Goal: Navigation & Orientation: Find specific page/section

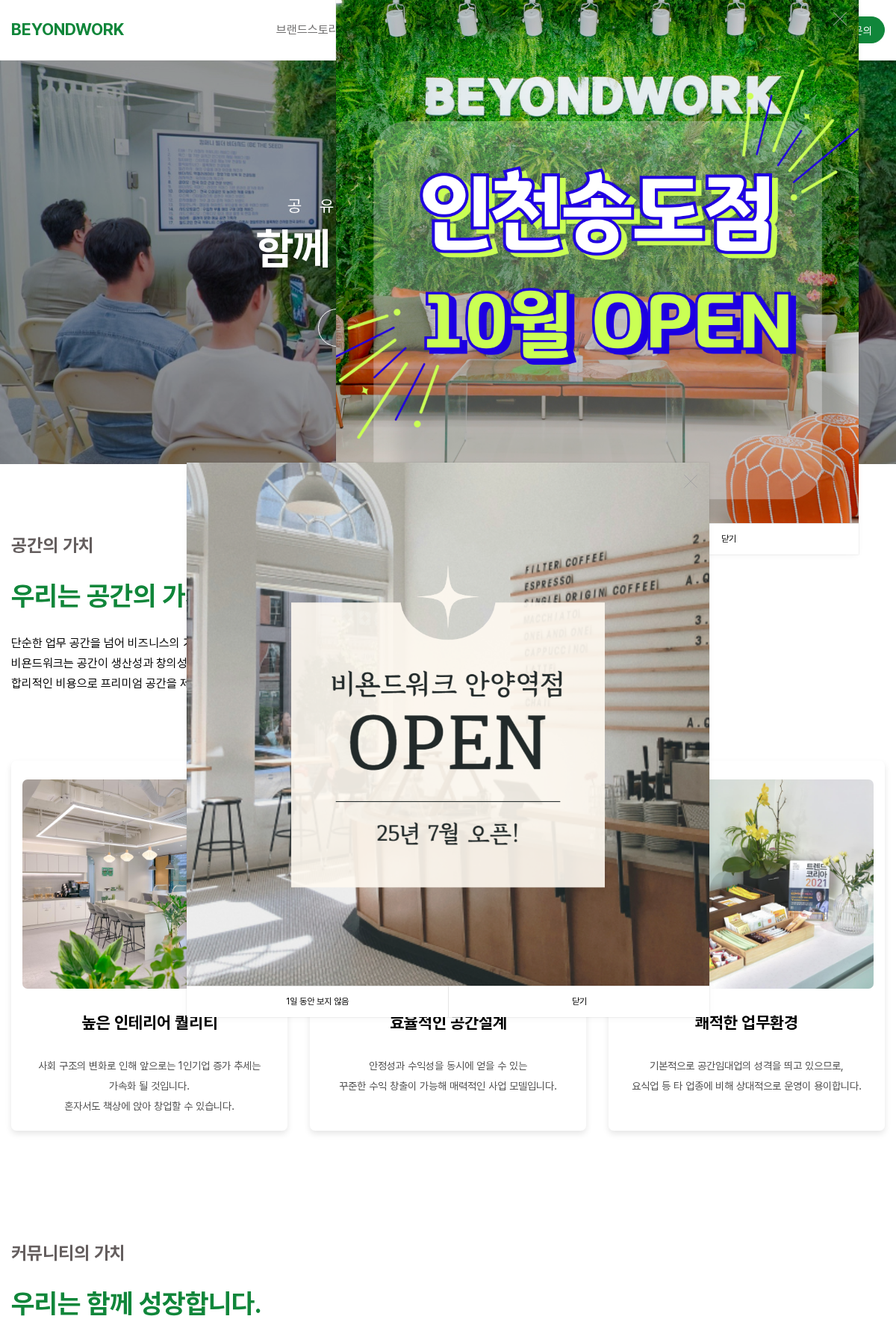
click at [670, 402] on img at bounding box center [598, 262] width 523 height 523
click at [494, 857] on img at bounding box center [448, 725] width 523 height 523
click at [565, 1003] on link "닫기" at bounding box center [579, 1001] width 262 height 30
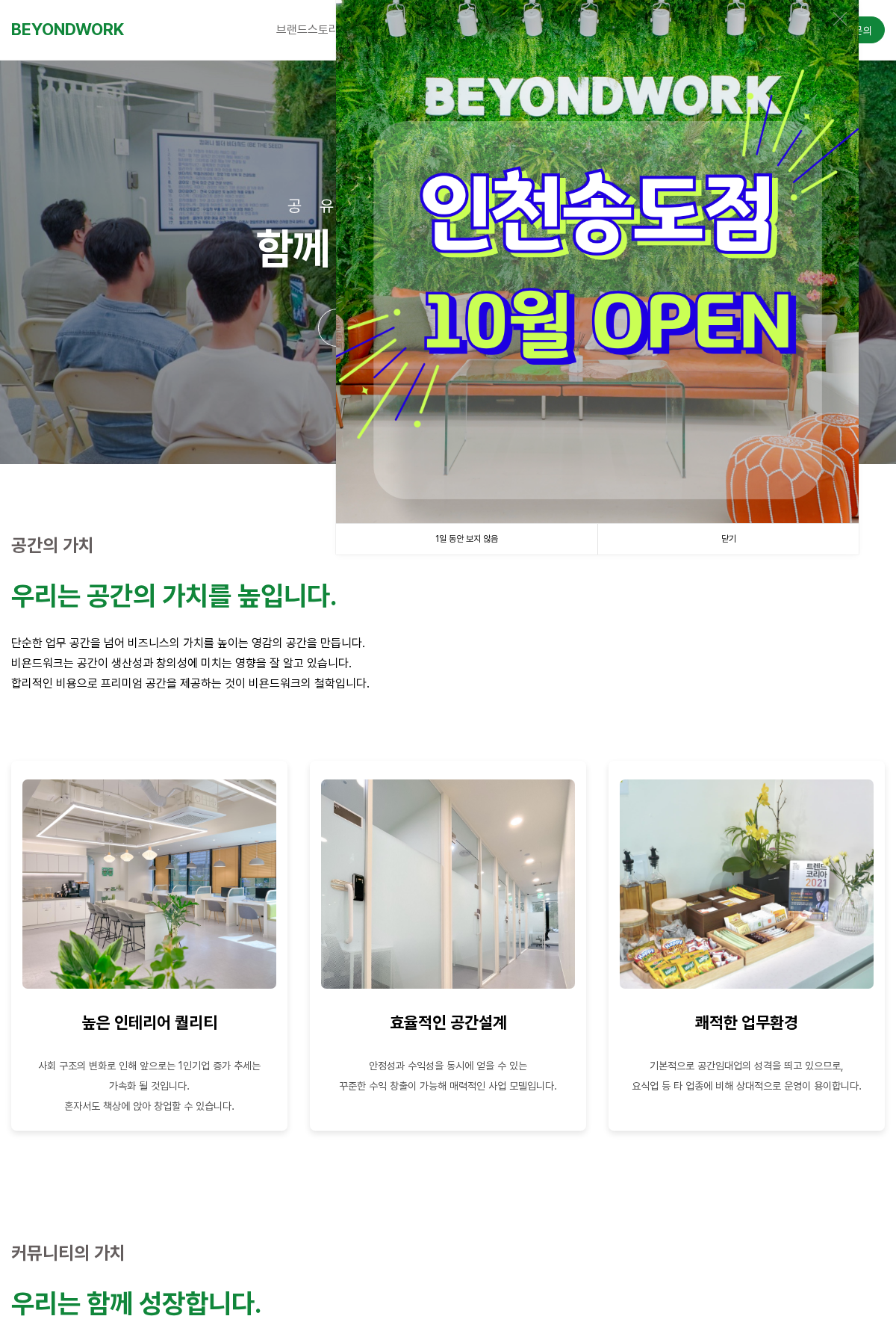
click at [766, 492] on img at bounding box center [598, 262] width 523 height 523
click at [751, 480] on img at bounding box center [598, 262] width 523 height 523
click at [729, 512] on img at bounding box center [598, 262] width 523 height 523
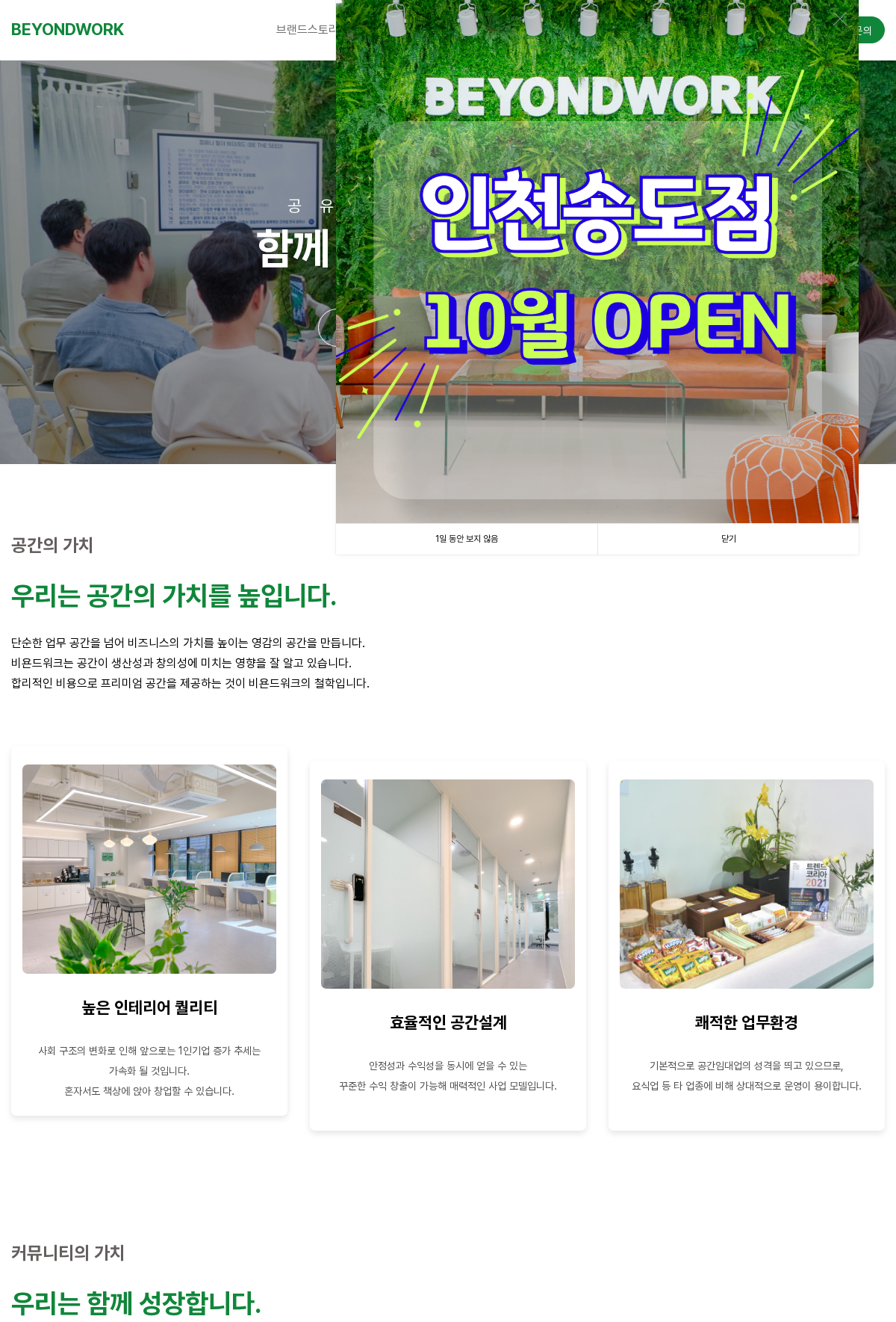
click at [250, 801] on img at bounding box center [150, 868] width 254 height 210
click at [185, 872] on img at bounding box center [150, 868] width 254 height 210
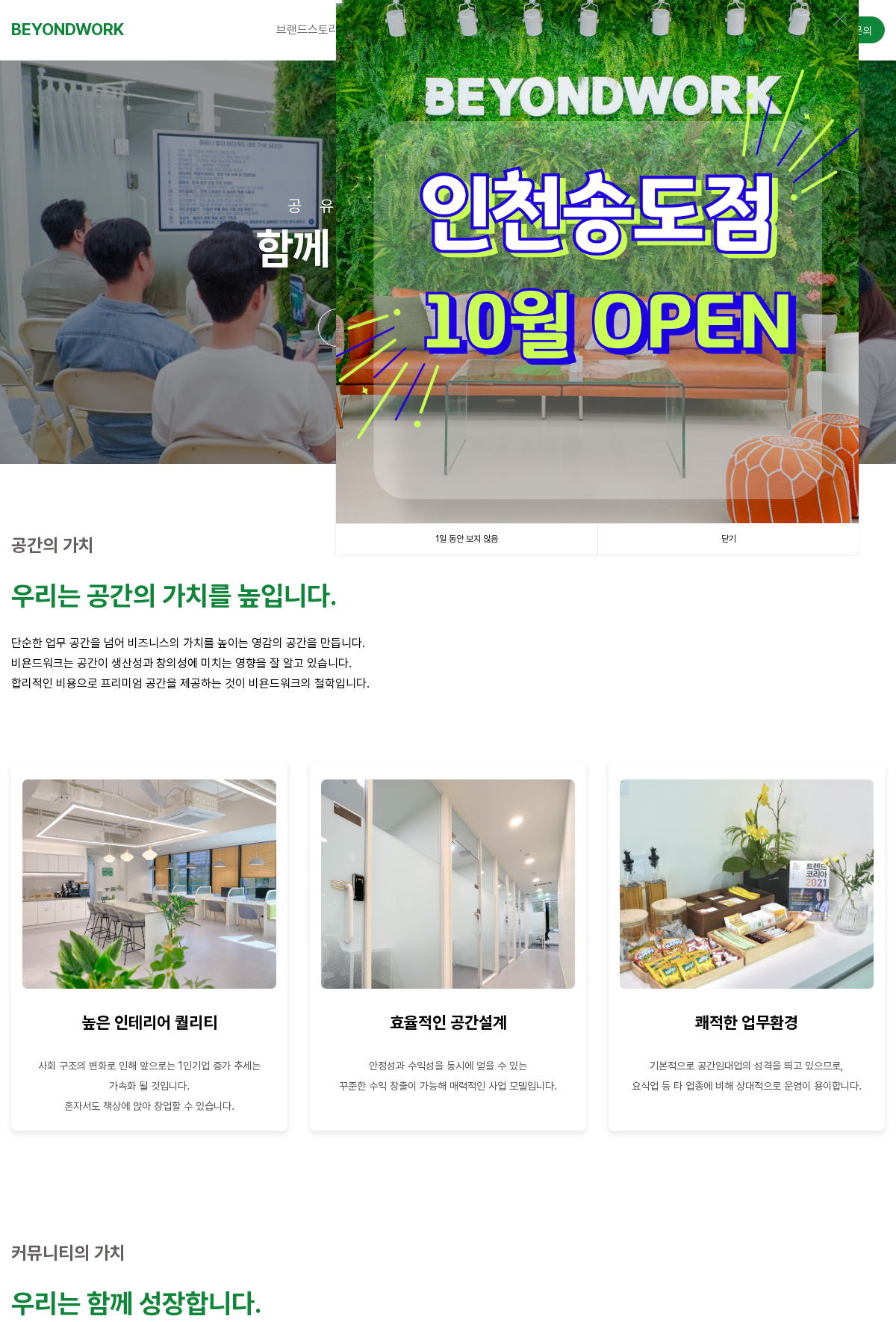
click at [718, 541] on link "닫기" at bounding box center [728, 539] width 262 height 30
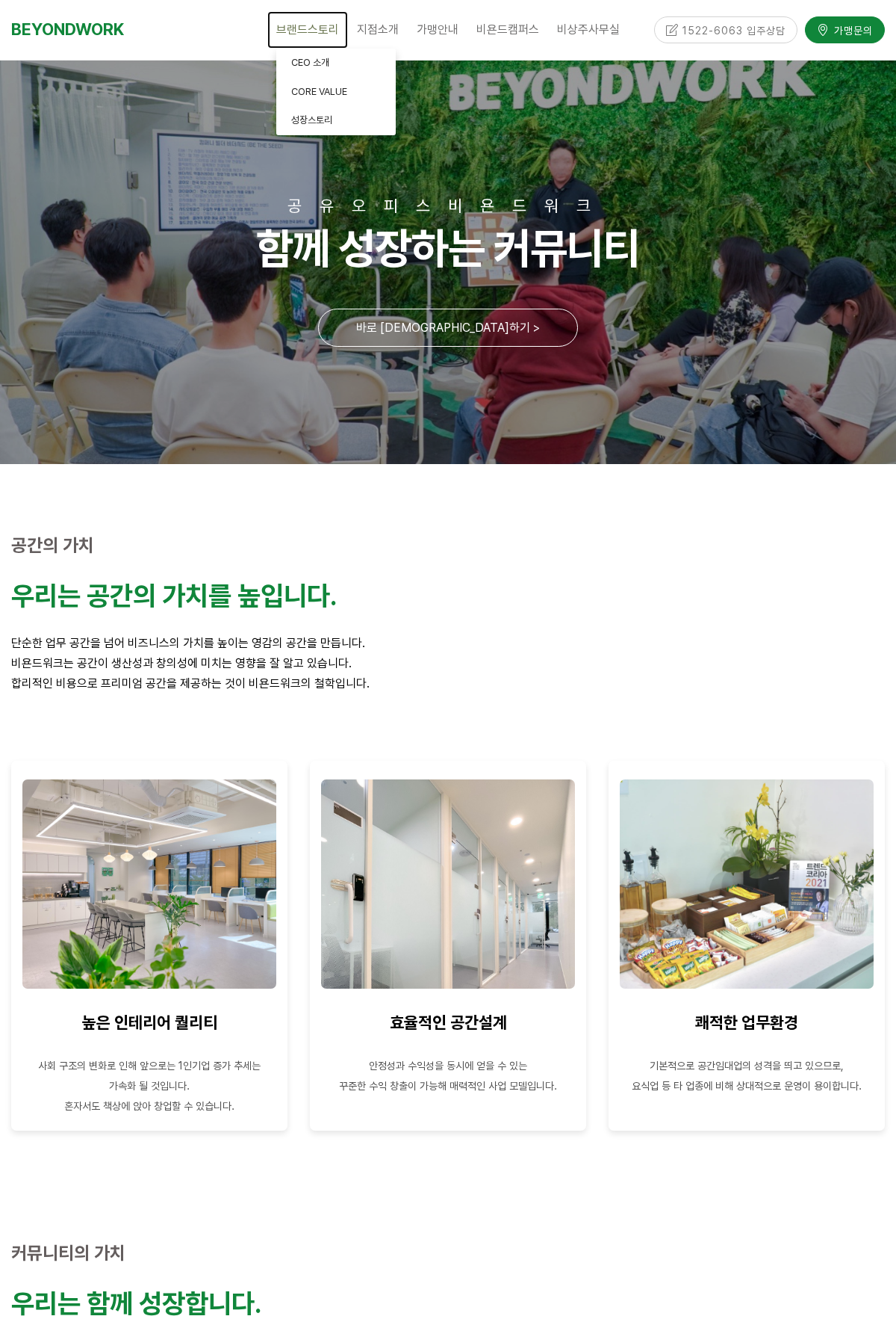
click at [306, 23] on span "브랜드스토리" at bounding box center [308, 29] width 63 height 14
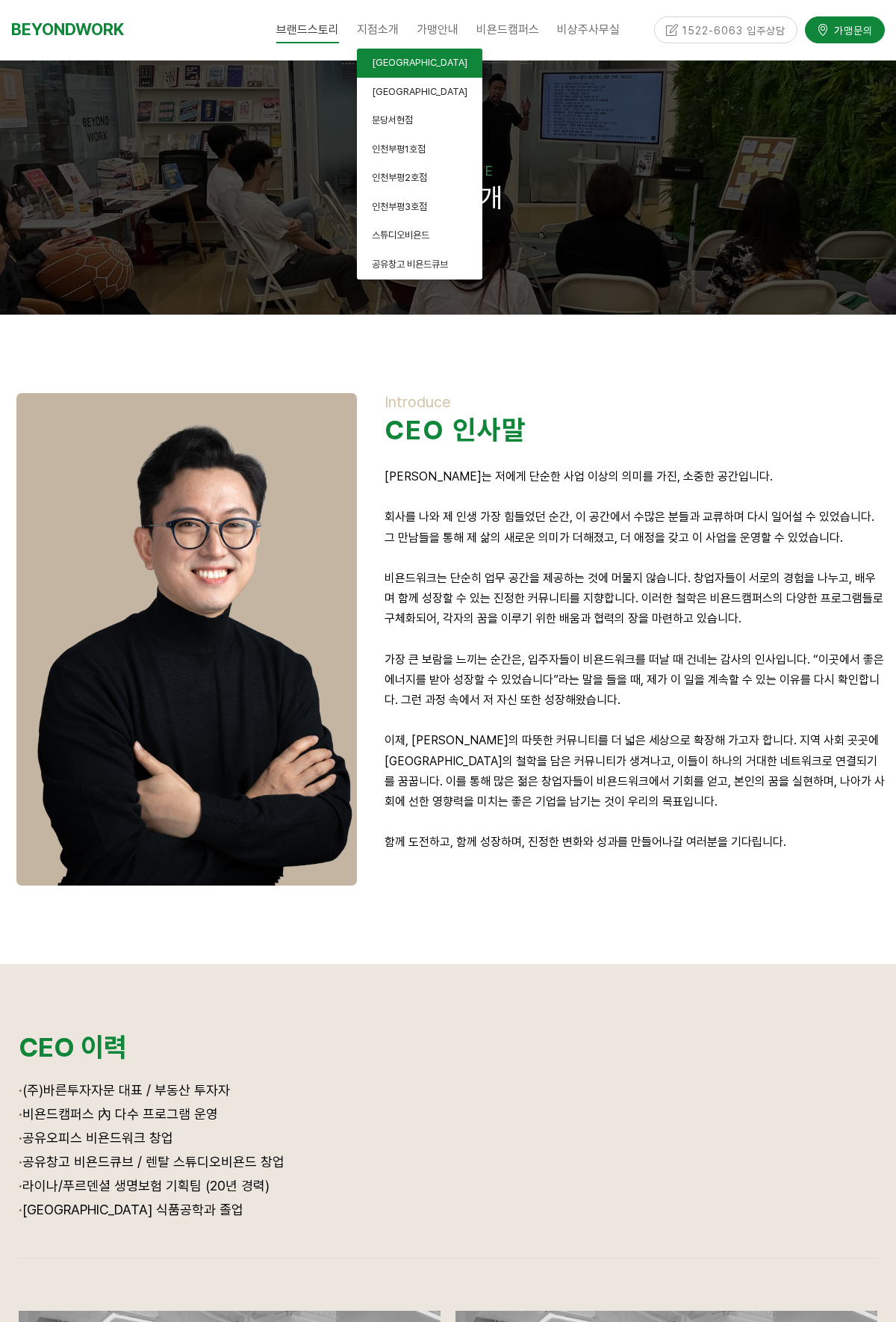
click at [373, 69] on link "[GEOGRAPHIC_DATA]" at bounding box center [419, 63] width 125 height 29
